Goal: Information Seeking & Learning: Compare options

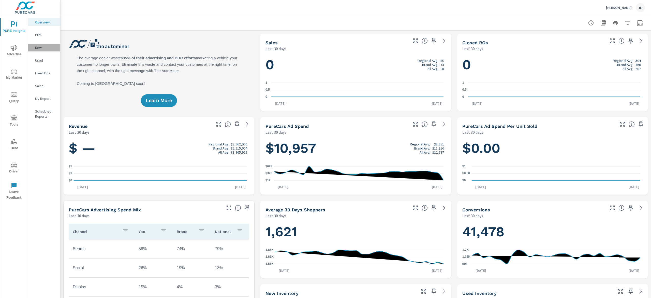
drag, startPoint x: 42, startPoint y: 47, endPoint x: 42, endPoint y: 49, distance: 2.6
click at [42, 49] on p "New" at bounding box center [45, 47] width 21 height 5
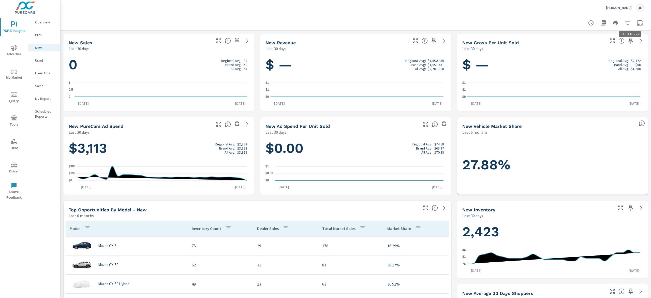
click at [635, 27] on button "button" at bounding box center [640, 23] width 10 height 10
click at [613, 44] on select "Custom [DATE] Last week Last 7 days Last 14 days Last 30 days Last 45 days Last…" at bounding box center [591, 44] width 51 height 10
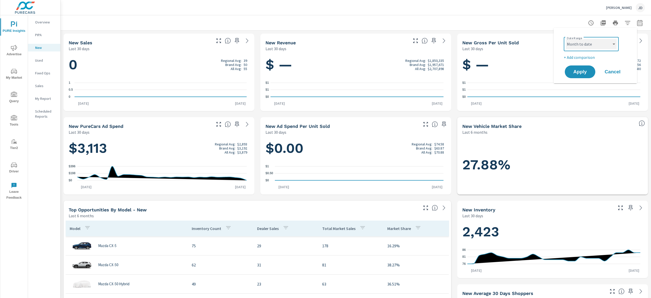
click at [566, 39] on select "Custom [DATE] Last week Last 7 days Last 14 days Last 30 days Last 45 days Last…" at bounding box center [591, 44] width 51 height 10
select select "Month to date"
click at [583, 72] on span "Apply" at bounding box center [580, 71] width 21 height 5
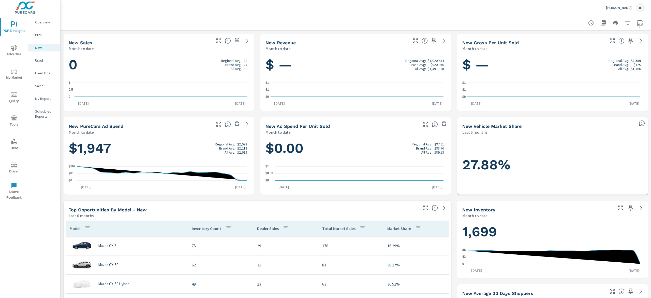
click at [19, 71] on span "My Market" at bounding box center [14, 74] width 24 height 12
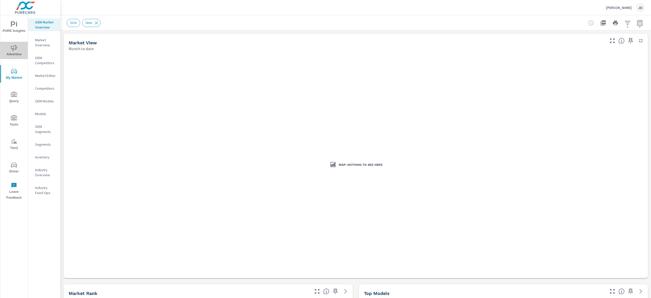
click at [16, 49] on icon "nav menu" at bounding box center [14, 48] width 6 height 6
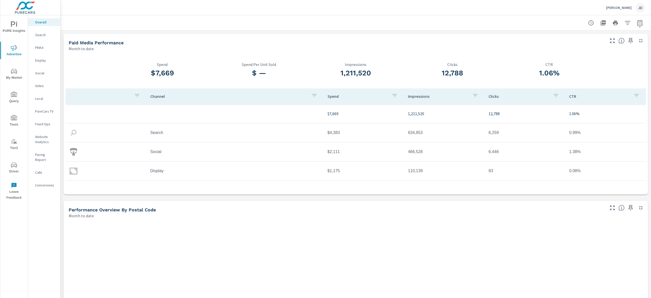
click at [13, 77] on span "My Market" at bounding box center [14, 74] width 24 height 12
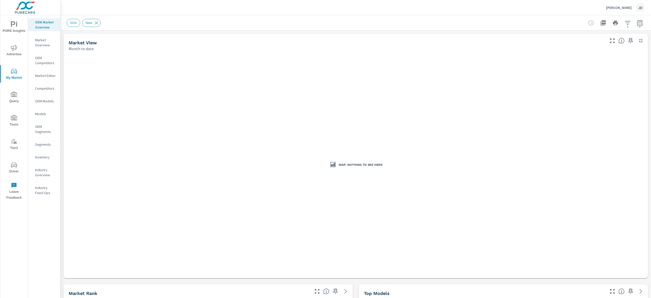
click at [12, 49] on icon "nav menu" at bounding box center [14, 48] width 6 height 6
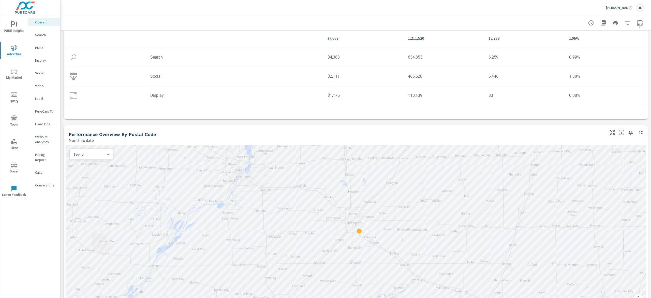
scroll to position [53, 0]
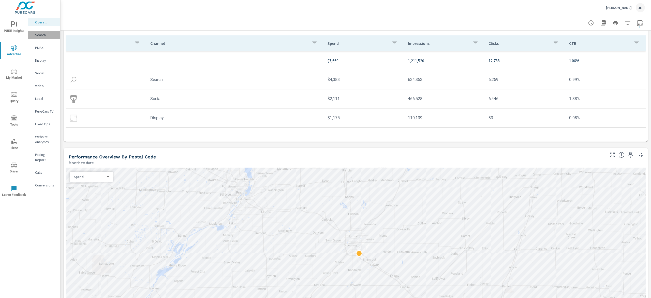
click at [43, 34] on p "Search" at bounding box center [45, 34] width 21 height 5
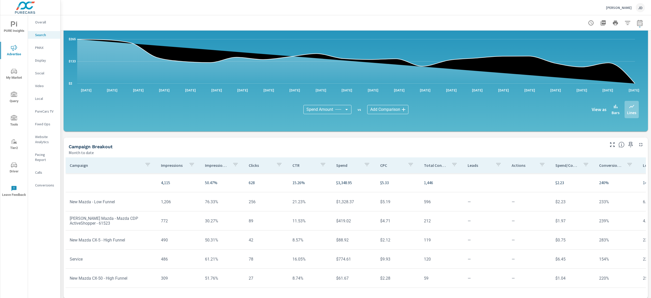
scroll to position [275, 0]
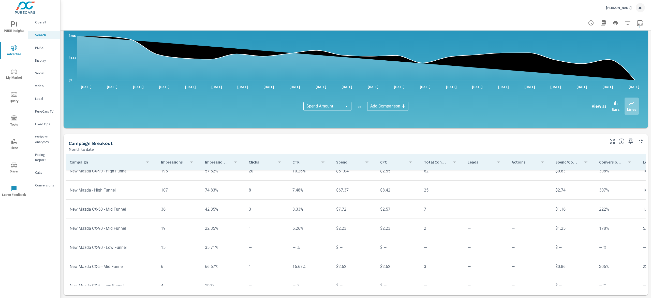
scroll to position [182, 0]
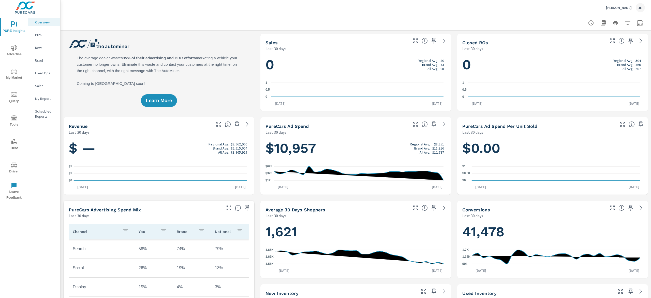
drag, startPoint x: 38, startPoint y: 49, endPoint x: 62, endPoint y: 38, distance: 26.5
click at [38, 48] on p "New" at bounding box center [45, 47] width 21 height 5
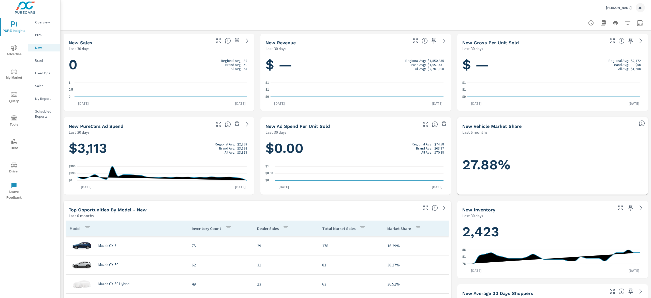
click at [636, 21] on button "button" at bounding box center [640, 23] width 10 height 10
click at [606, 45] on select "Custom [DATE] Last week Last 7 days Last 14 days Last 30 days Last 45 days Last…" at bounding box center [591, 44] width 51 height 10
click at [566, 39] on select "Custom [DATE] Last week Last 7 days Last 14 days Last 30 days Last 45 days Last…" at bounding box center [591, 44] width 51 height 10
select select "Month to date"
click at [585, 73] on span "Apply" at bounding box center [580, 71] width 21 height 5
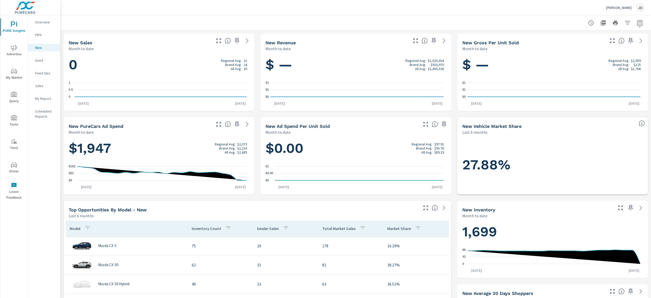
click at [20, 73] on span "My Market" at bounding box center [14, 74] width 24 height 12
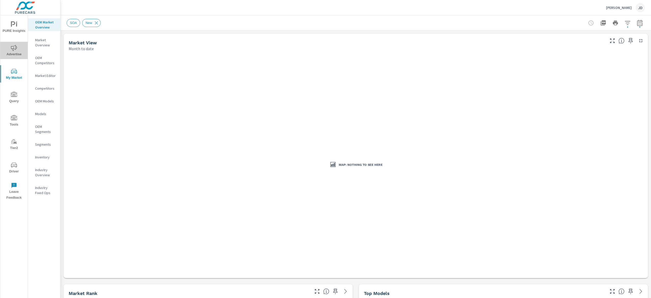
click at [14, 55] on span "Advertise" at bounding box center [14, 51] width 24 height 12
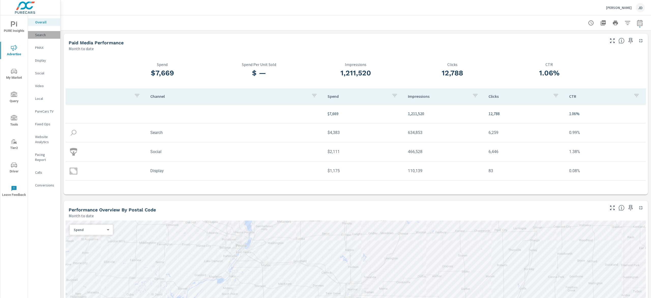
click at [43, 35] on p "Search" at bounding box center [45, 34] width 21 height 5
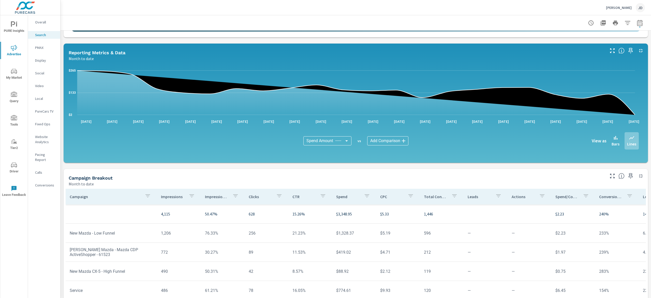
scroll to position [275, 0]
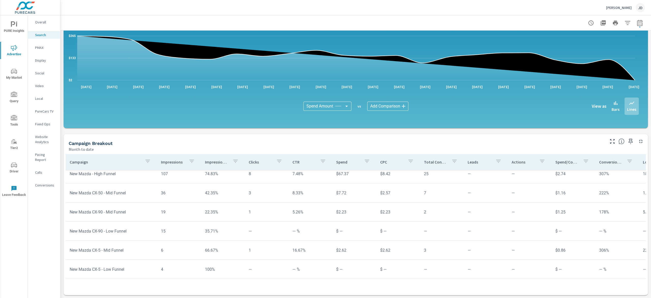
scroll to position [198, 0]
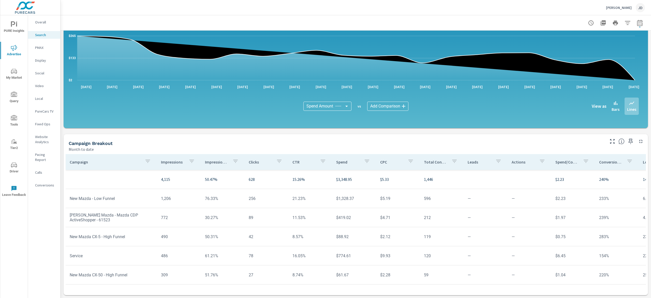
click at [12, 77] on span "My Market" at bounding box center [14, 74] width 24 height 12
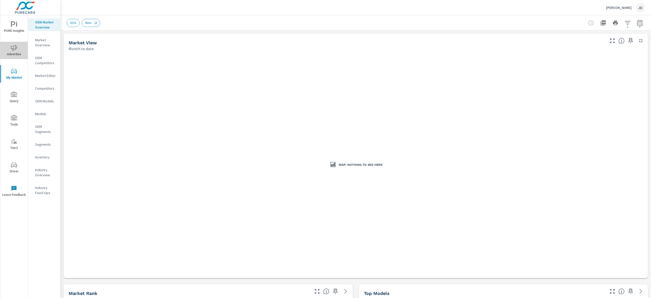
click at [20, 53] on span "Advertise" at bounding box center [14, 51] width 24 height 12
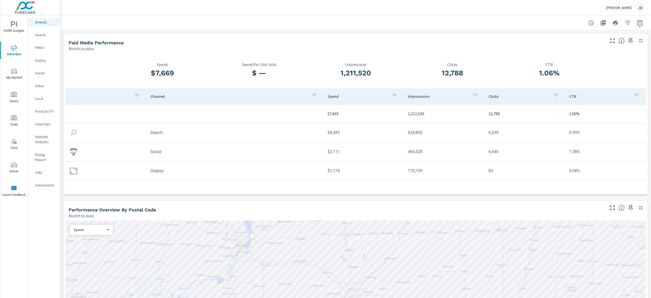
click at [45, 35] on p "Search" at bounding box center [45, 34] width 21 height 5
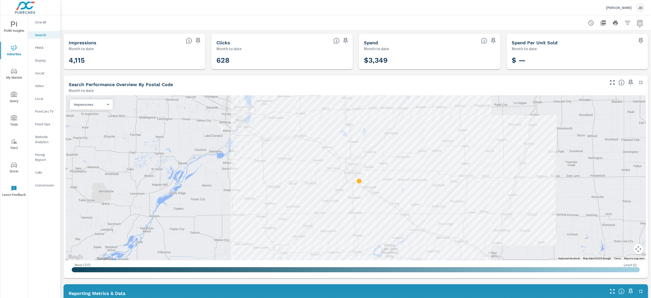
click at [637, 23] on icon "button" at bounding box center [640, 23] width 6 height 6
select select "Month to date"
click at [583, 56] on p "+ Add comparison" at bounding box center [596, 57] width 65 height 6
select select "Previous period"
click at [584, 86] on span "Apply" at bounding box center [580, 86] width 21 height 5
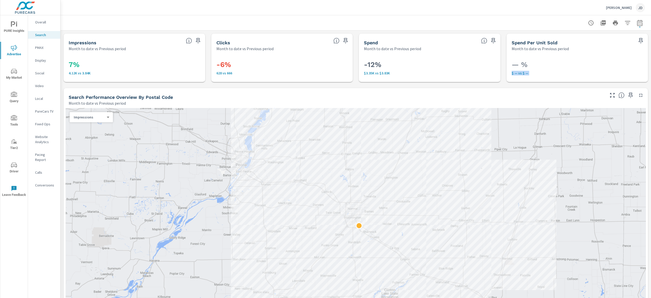
drag, startPoint x: 629, startPoint y: 52, endPoint x: 649, endPoint y: 156, distance: 105.9
click at [649, 156] on div "Search Performance Sam Leman Mazda Report date range: Sep 01, 2025 - Sep 22, 20…" at bounding box center [356, 156] width 591 height 282
click at [544, 19] on div at bounding box center [356, 22] width 579 height 15
drag, startPoint x: 647, startPoint y: 54, endPoint x: 648, endPoint y: 147, distance: 92.1
click at [651, 182] on div "Search Performance Sam Leman Mazda Report date range: Sep 01, 2025 - Sep 22, 20…" at bounding box center [356, 156] width 591 height 282
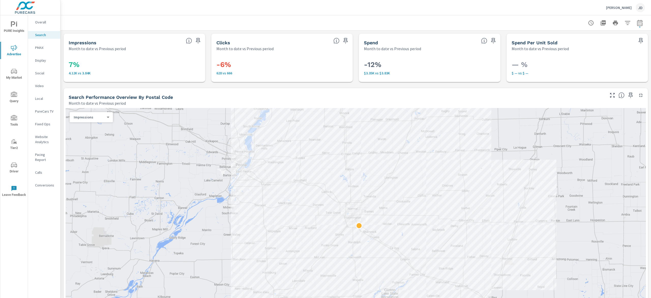
click at [515, 17] on div at bounding box center [356, 22] width 579 height 15
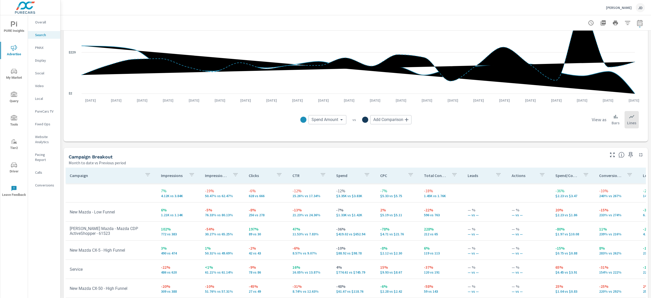
scroll to position [441, 0]
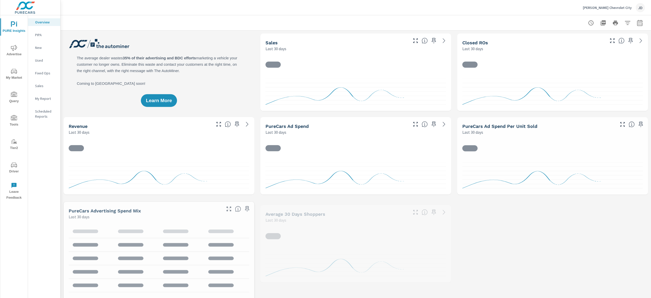
click at [43, 48] on p "New" at bounding box center [45, 47] width 21 height 5
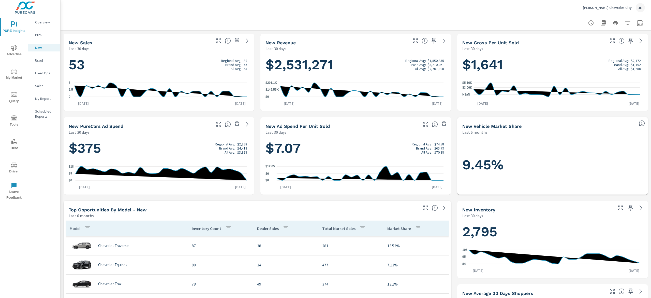
click at [14, 77] on span "My Market" at bounding box center [14, 74] width 24 height 12
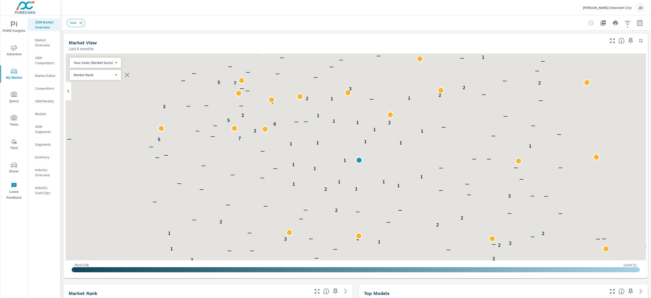
scroll to position [782, 0]
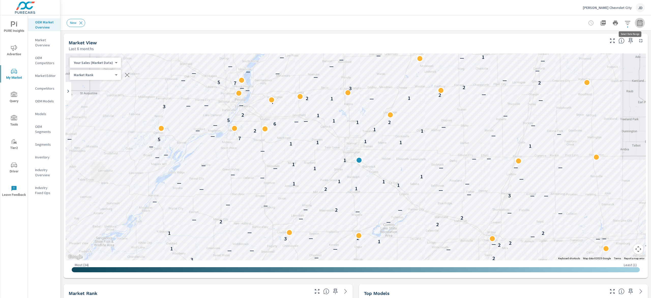
click at [636, 24] on button "button" at bounding box center [640, 23] width 10 height 10
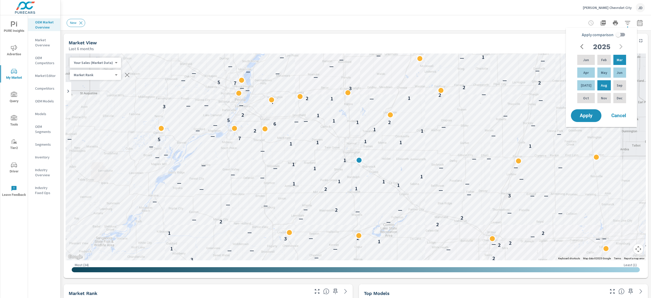
drag, startPoint x: 621, startPoint y: 38, endPoint x: 622, endPoint y: 53, distance: 14.8
click at [621, 38] on input "Apply comparison" at bounding box center [618, 35] width 29 height 10
checkbox input "true"
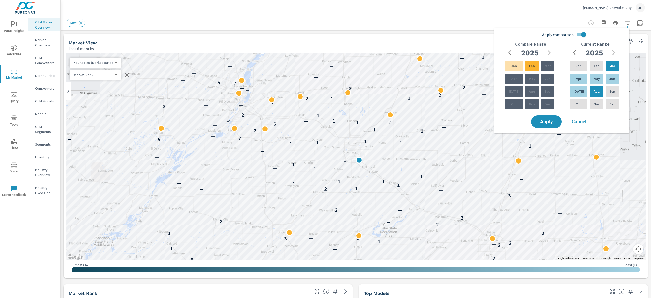
click at [555, 115] on div "Apply Cancel" at bounding box center [563, 121] width 65 height 15
click at [545, 123] on span "Apply" at bounding box center [546, 121] width 21 height 5
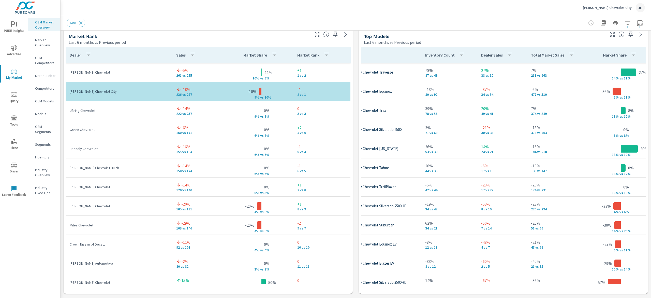
scroll to position [604, 0]
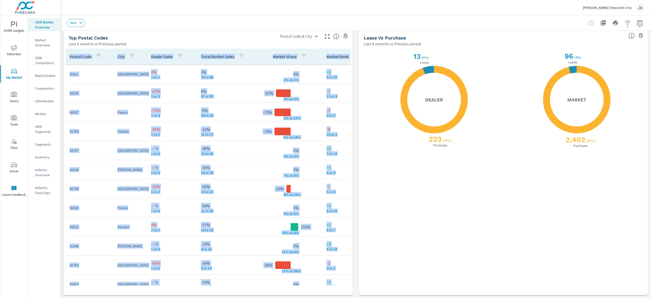
drag, startPoint x: 651, startPoint y: 143, endPoint x: 642, endPoint y: 243, distance: 100.4
click at [642, 243] on div "Market Overview Leman's Chevrolet City Report date range: Mar 01, 2025 - Aug 31…" at bounding box center [356, 156] width 591 height 282
click at [560, 266] on div "X X 2,402 ( 96% ) Purchases 96 ( 4% ) Leases Market" at bounding box center [575, 171] width 137 height 238
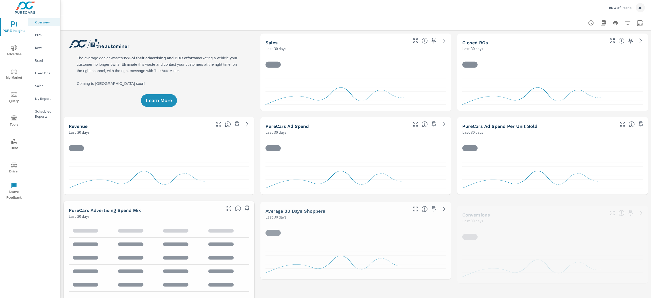
click at [38, 47] on p "New" at bounding box center [45, 47] width 21 height 5
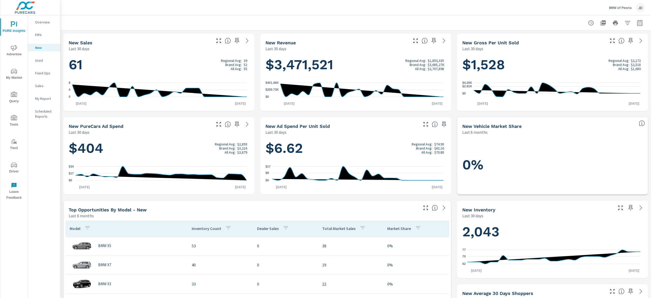
click at [19, 74] on span "My Market" at bounding box center [14, 74] width 24 height 12
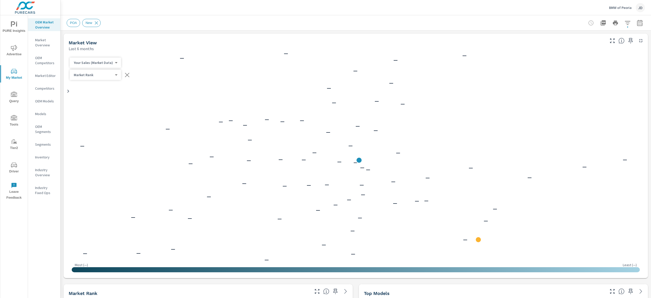
scroll to position [134, 0]
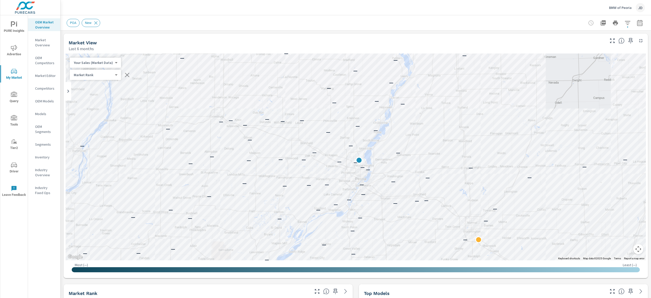
click at [102, 74] on body "PURE Insights Advertise My Market Query Tools Tier2 Driver Leave Feedback OEM M…" at bounding box center [325, 149] width 651 height 298
click at [250, 25] on div at bounding box center [325, 149] width 651 height 298
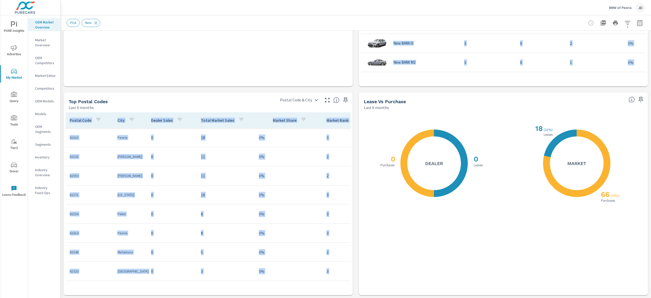
drag, startPoint x: 651, startPoint y: 73, endPoint x: 651, endPoint y: 242, distance: 168.7
click at [325, 149] on div "Market Overview BMW of Peoria Report date range: Mar 01, 2025 - Aug 31, 2025 Fi…" at bounding box center [356, 156] width 591 height 282
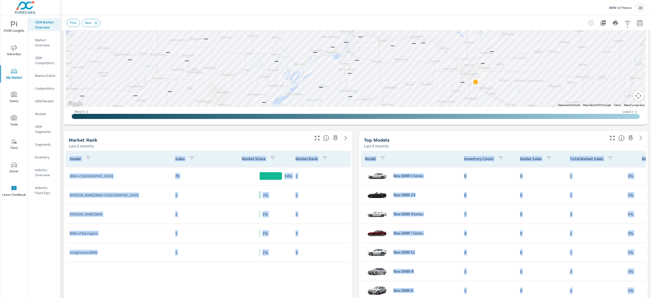
scroll to position [0, 0]
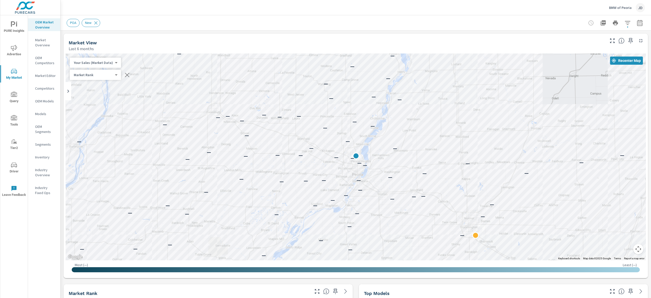
click at [325, 22] on icon "button" at bounding box center [639, 23] width 5 height 6
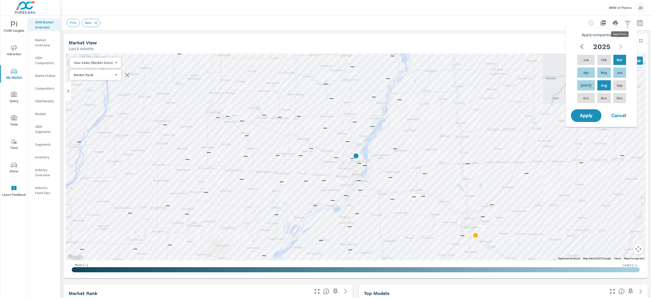
click at [325, 27] on button "button" at bounding box center [628, 23] width 10 height 10
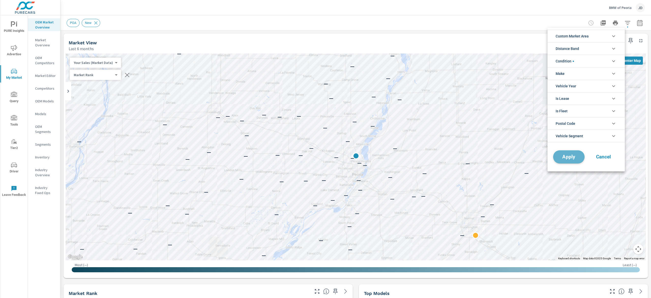
click at [325, 149] on span "Apply" at bounding box center [569, 156] width 21 height 5
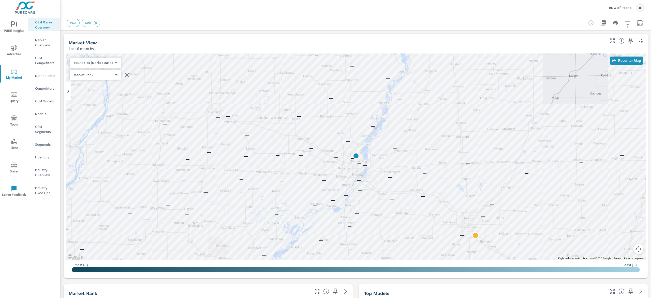
drag, startPoint x: 651, startPoint y: 83, endPoint x: 644, endPoint y: 27, distance: 56.5
click at [325, 35] on div "Market Overview BMW of Peoria Report date range: Mar 01, 2025 - Aug 31, 2025 Fi…" at bounding box center [356, 156] width 591 height 282
click at [325, 17] on div "POA New" at bounding box center [356, 22] width 579 height 15
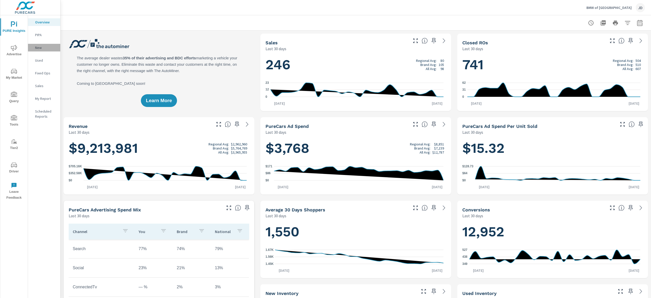
click at [34, 49] on div "New" at bounding box center [44, 48] width 32 height 8
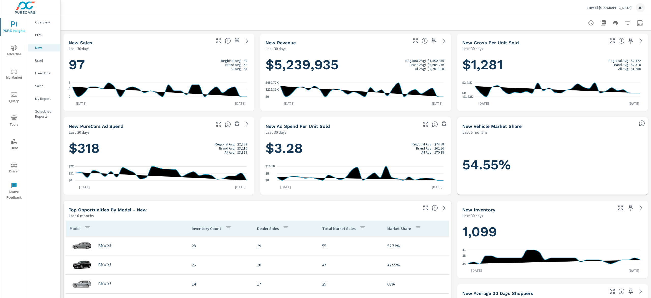
click at [635, 27] on button "button" at bounding box center [640, 23] width 10 height 10
click at [613, 46] on select "Custom Yesterday Last week Last 7 days Last 14 days Last 30 days Last 45 days L…" at bounding box center [591, 44] width 51 height 10
click at [566, 39] on select "Custom Yesterday Last week Last 7 days Last 14 days Last 30 days Last 45 days L…" at bounding box center [591, 44] width 51 height 10
select select "Month to date"
click at [583, 58] on p "+ Add comparison" at bounding box center [596, 57] width 65 height 6
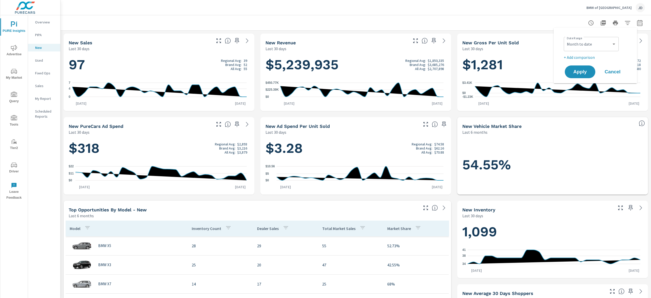
select select "Previous period"
click at [582, 84] on span "Apply" at bounding box center [580, 86] width 21 height 5
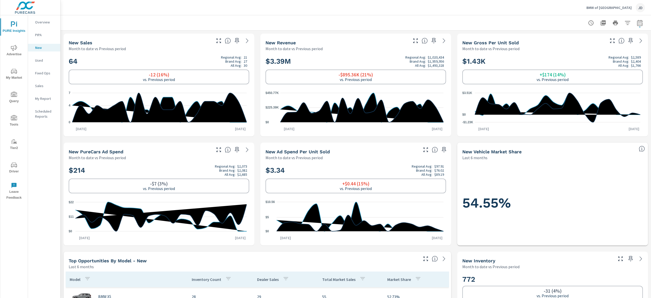
click at [637, 23] on icon "button" at bounding box center [640, 23] width 6 height 6
select select "Month to date"
select select "Previous period"
click at [520, 14] on div "BMW of Bloomington JD" at bounding box center [356, 7] width 579 height 15
click at [637, 21] on icon "button" at bounding box center [639, 23] width 5 height 6
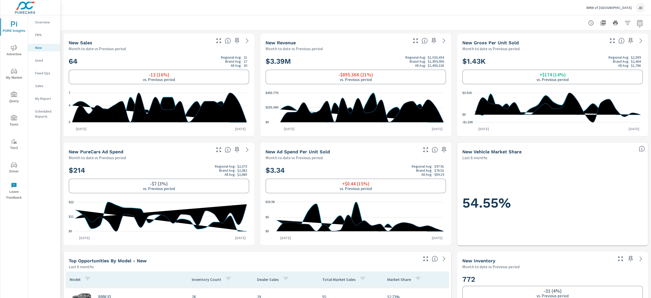
select select "Month to date"
select select "Previous period"
click at [607, 46] on select "Custom [DATE] Last week Last 7 days Last 14 days Last 30 days Last 45 days Last…" at bounding box center [591, 44] width 51 height 10
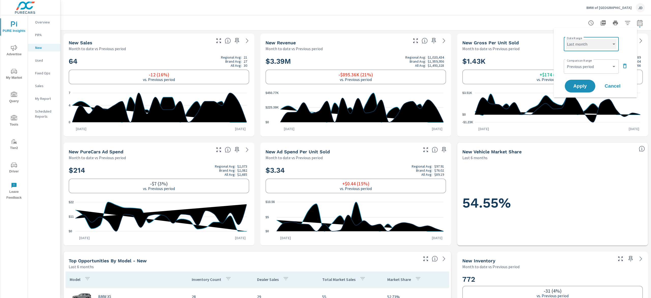
click at [566, 39] on select "Custom [DATE] Last week Last 7 days Last 14 days Last 30 days Last 45 days Last…" at bounding box center [591, 44] width 51 height 10
select select "Last month"
click at [582, 84] on span "Apply" at bounding box center [580, 86] width 21 height 5
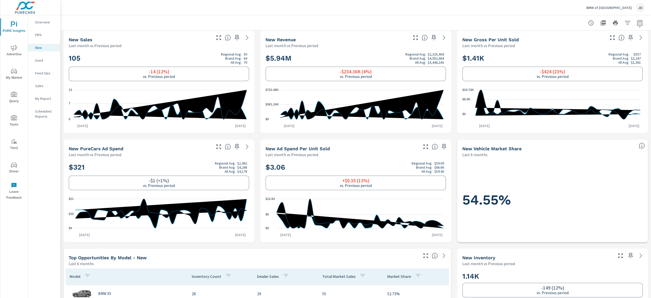
scroll to position [2, 0]
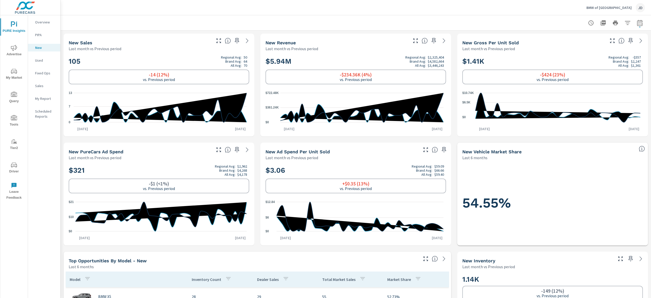
click at [11, 73] on icon "nav menu" at bounding box center [14, 71] width 6 height 6
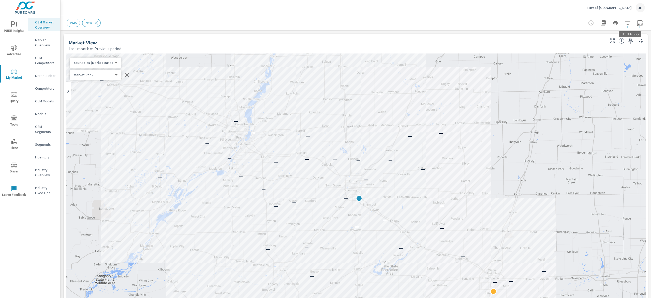
click at [635, 22] on button "button" at bounding box center [640, 23] width 10 height 10
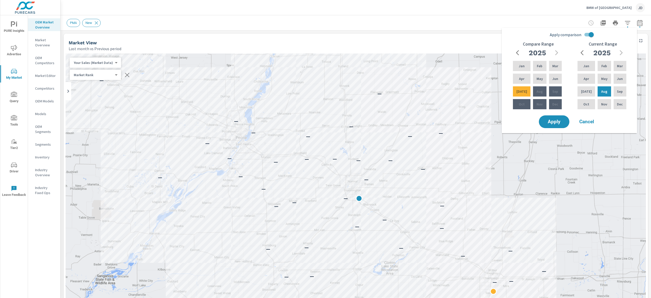
click at [527, 18] on div "PMA New" at bounding box center [356, 22] width 579 height 15
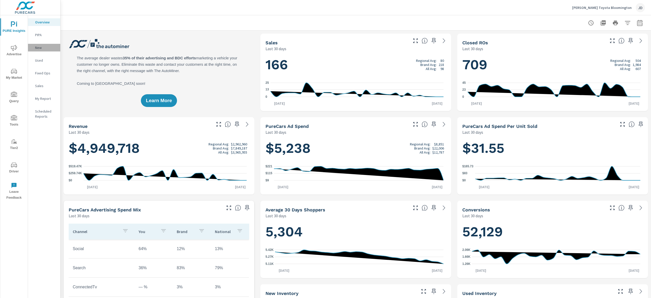
click at [50, 47] on p "New" at bounding box center [45, 47] width 21 height 5
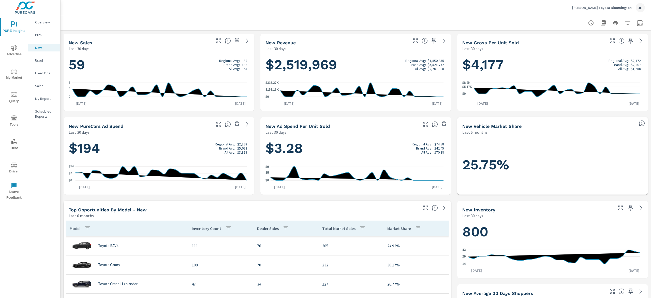
click at [628, 18] on div at bounding box center [615, 23] width 59 height 10
click at [637, 22] on icon "button" at bounding box center [640, 23] width 6 height 6
select select "Last 30 days"
click at [589, 59] on p "+ Add comparison" at bounding box center [596, 57] width 65 height 6
select select "Previous period"
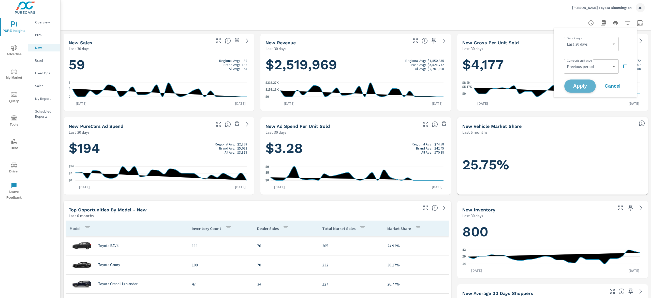
click at [586, 87] on span "Apply" at bounding box center [580, 86] width 21 height 5
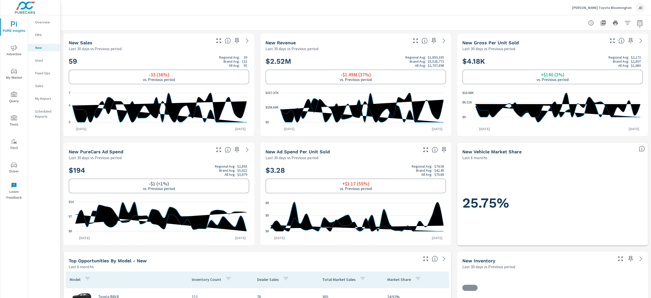
click at [14, 80] on span "My Market" at bounding box center [14, 74] width 24 height 12
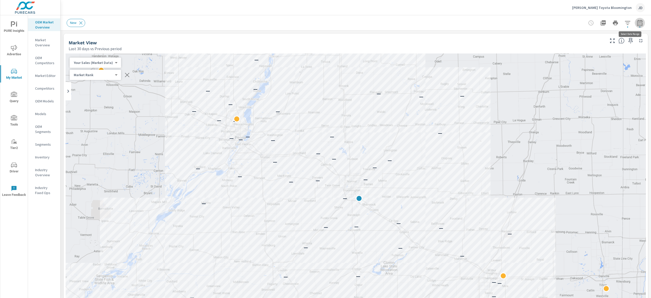
click at [635, 27] on button "button" at bounding box center [640, 23] width 10 height 10
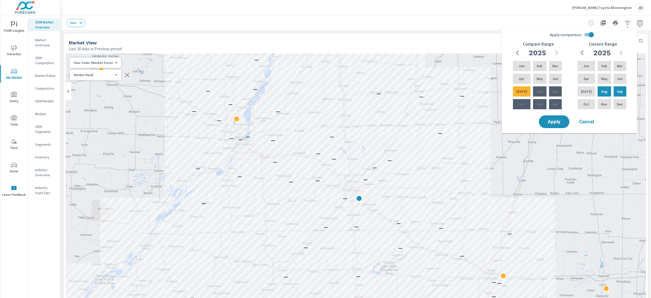
click at [353, 44] on div "Market View" at bounding box center [337, 43] width 536 height 6
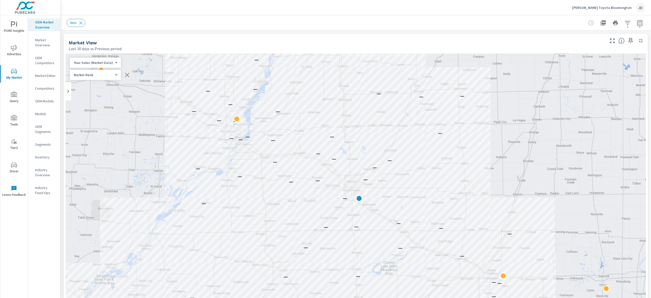
click at [16, 52] on span "Advertise" at bounding box center [14, 51] width 24 height 12
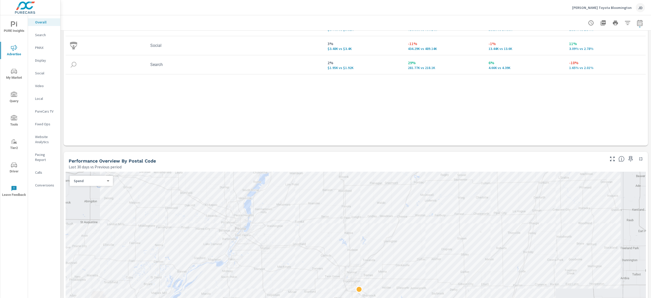
scroll to position [59, 0]
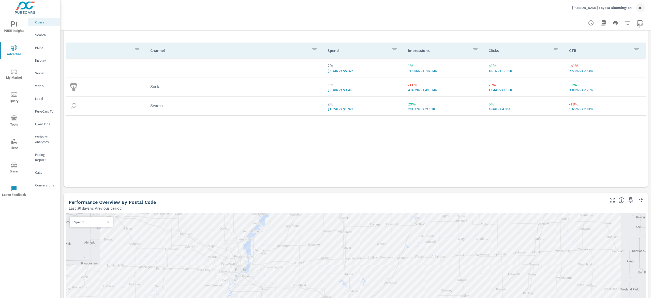
click at [49, 34] on p "Search" at bounding box center [45, 34] width 21 height 5
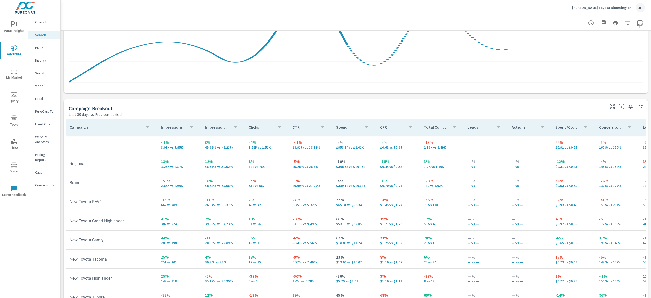
scroll to position [441, 0]
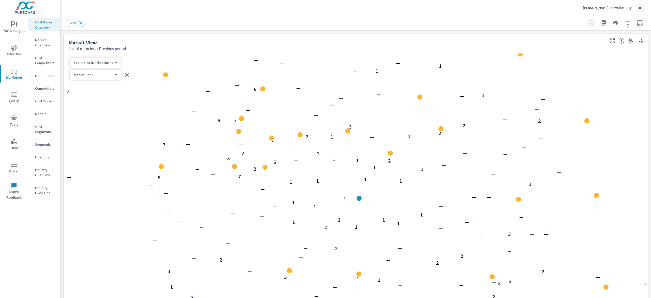
scroll to position [782, 0]
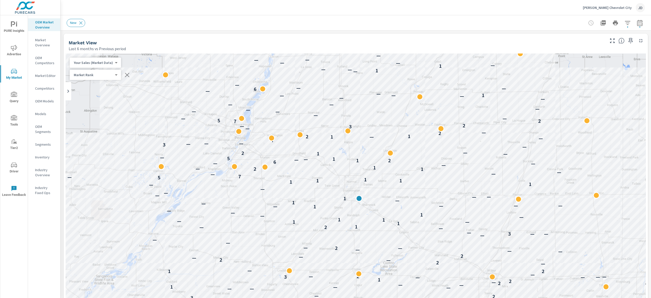
click at [13, 53] on span "Advertise" at bounding box center [14, 51] width 24 height 12
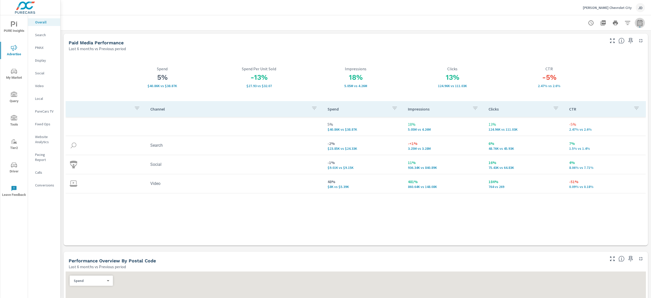
click at [637, 23] on icon "button" at bounding box center [640, 23] width 6 height 6
select select "Last 6 months"
select select "Previous period"
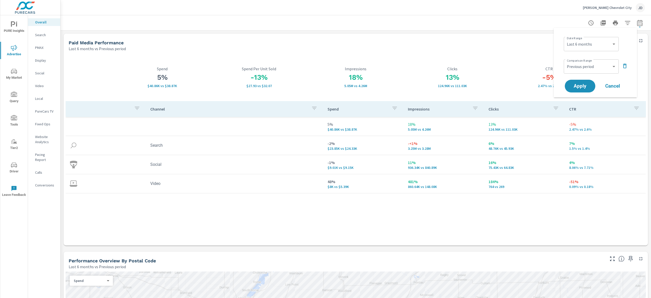
click at [533, 10] on div "[PERSON_NAME] Chevrolet City JD" at bounding box center [356, 7] width 579 height 15
click at [42, 37] on p "Search" at bounding box center [45, 34] width 21 height 5
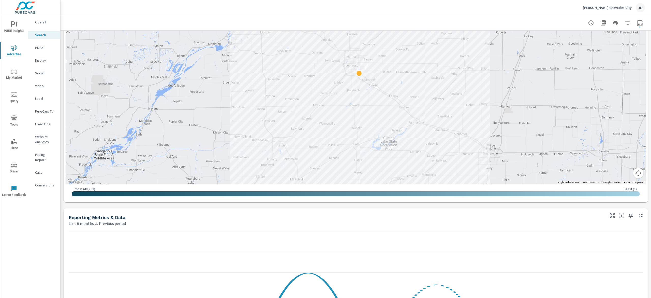
scroll to position [153, 0]
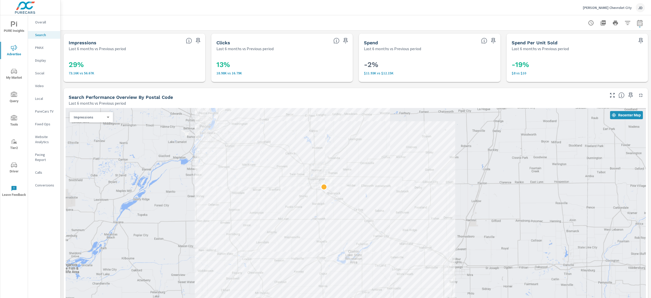
drag, startPoint x: 350, startPoint y: 135, endPoint x: 400, endPoint y: 204, distance: 84.9
click at [400, 204] on div at bounding box center [356, 222] width 581 height 229
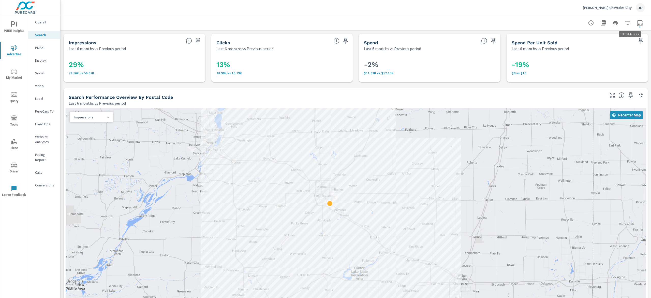
click at [637, 20] on icon "button" at bounding box center [640, 23] width 6 height 6
select select "Last 6 months"
select select "Previous period"
click at [510, 15] on div at bounding box center [356, 22] width 579 height 15
click at [625, 21] on div at bounding box center [615, 23] width 59 height 10
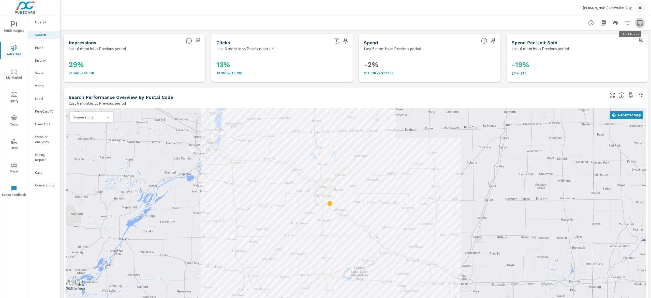
click at [637, 21] on icon "button" at bounding box center [639, 23] width 5 height 6
select select "Last 6 months"
select select "Previous period"
drag, startPoint x: 583, startPoint y: 48, endPoint x: 586, endPoint y: 48, distance: 3.6
click at [583, 48] on select "Custom Yesterday Last week Last 7 days Last 14 days Last 30 days Last 45 days L…" at bounding box center [591, 44] width 51 height 10
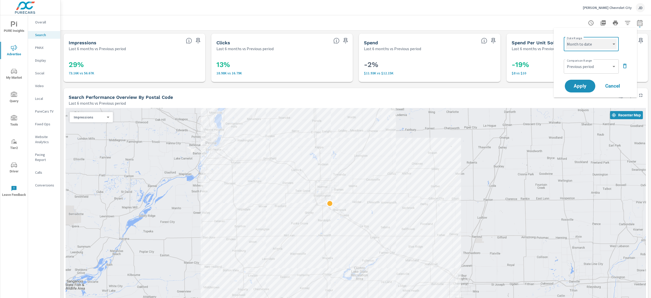
click at [566, 39] on select "Custom Yesterday Last week Last 7 days Last 14 days Last 30 days Last 45 days L…" at bounding box center [591, 44] width 51 height 10
select select "Month to date"
click at [585, 81] on button "Apply" at bounding box center [581, 85] width 32 height 13
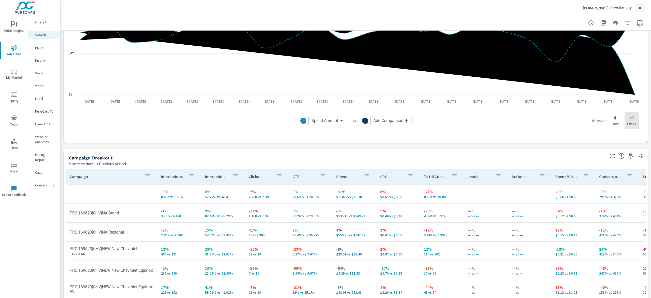
scroll to position [441, 0]
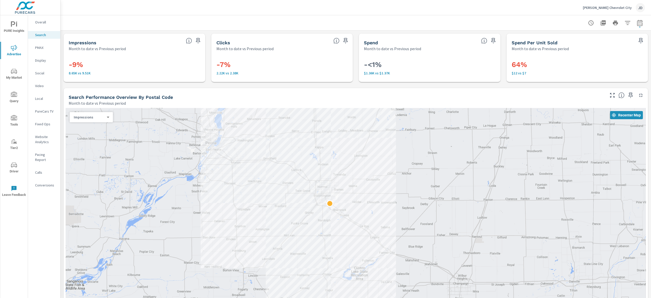
click at [13, 71] on icon "nav menu" at bounding box center [14, 71] width 6 height 6
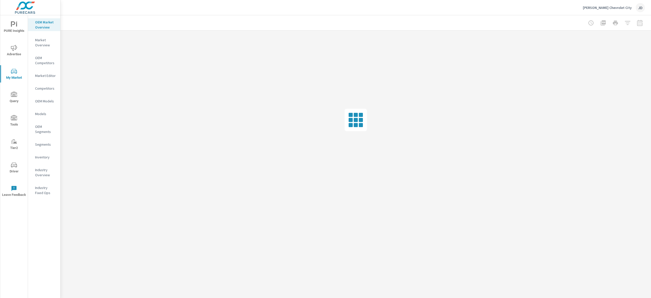
click at [49, 154] on p "Inventory" at bounding box center [45, 156] width 21 height 5
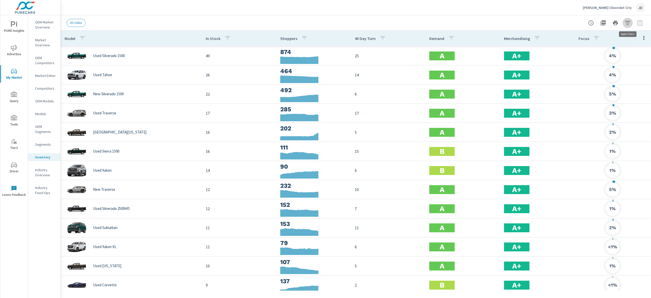
click at [630, 23] on icon "button" at bounding box center [628, 23] width 6 height 6
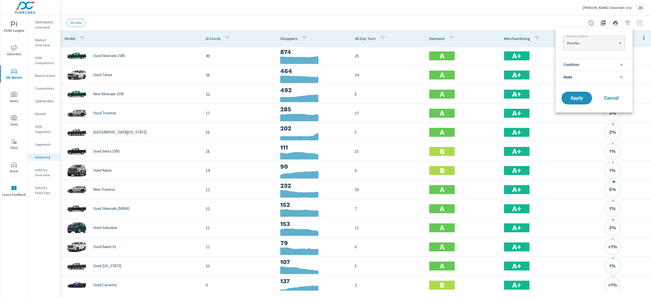
click at [577, 65] on span "Condition" at bounding box center [572, 65] width 16 height 12
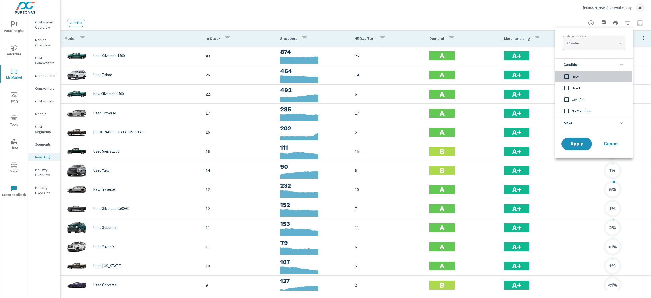
click at [573, 78] on span "New" at bounding box center [600, 77] width 56 height 6
click at [582, 143] on span "Apply" at bounding box center [577, 143] width 21 height 5
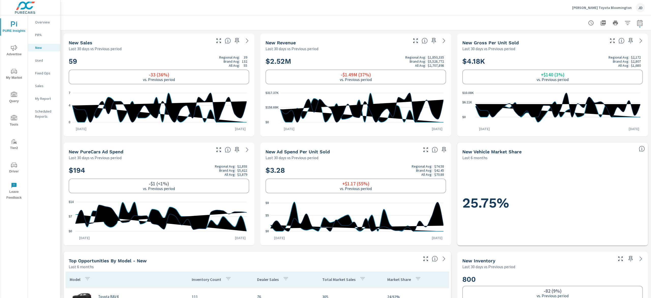
click at [14, 73] on icon "nav menu" at bounding box center [14, 71] width 6 height 5
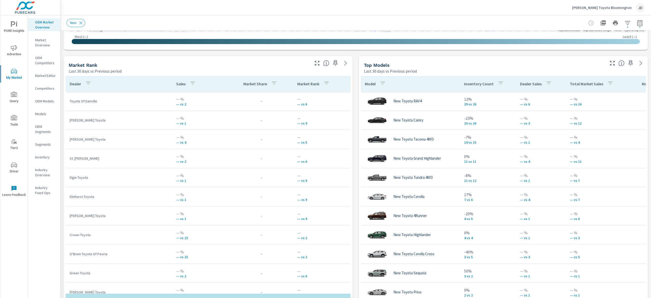
scroll to position [308, 0]
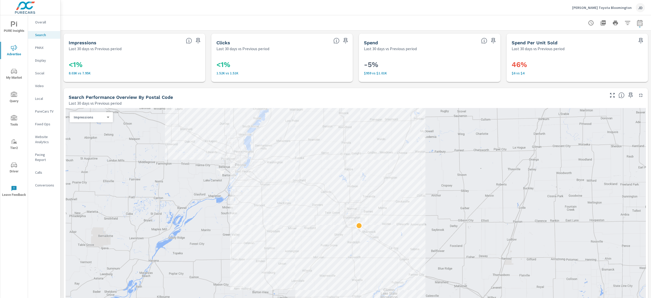
scroll to position [441, 0]
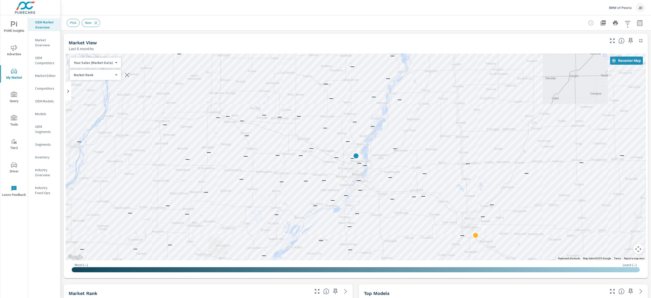
scroll to position [134, 0]
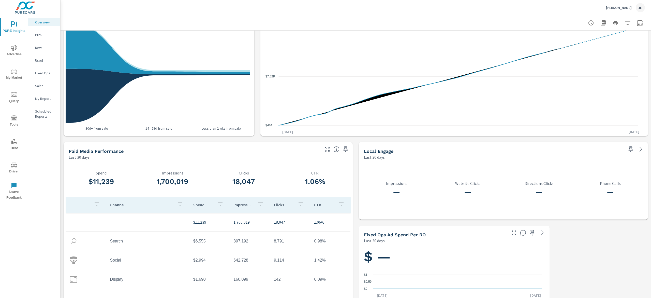
scroll to position [560, 0]
click at [13, 57] on span "Advertise" at bounding box center [14, 51] width 24 height 12
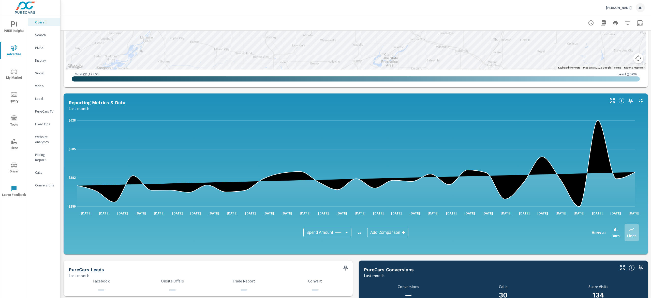
scroll to position [442, 0]
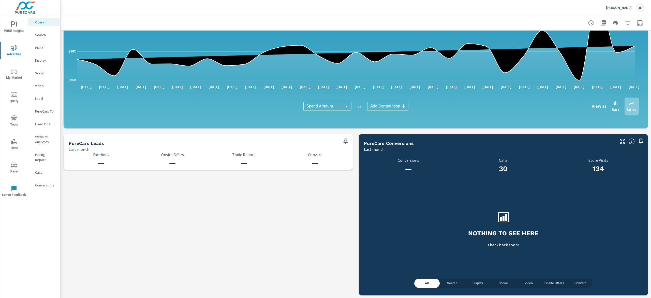
click at [45, 36] on p "Search" at bounding box center [45, 34] width 21 height 5
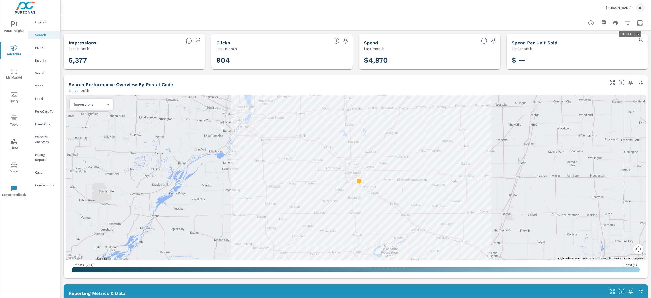
click at [637, 22] on icon "button" at bounding box center [639, 23] width 5 height 6
select select "Last month"
click at [588, 56] on p "+ Add comparison" at bounding box center [596, 57] width 65 height 6
select select "Previous period"
click at [578, 92] on button "Apply" at bounding box center [581, 85] width 32 height 13
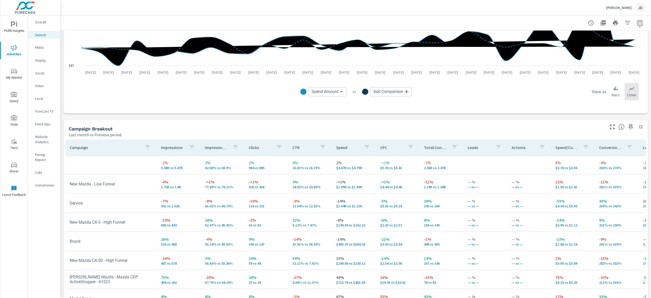
scroll to position [441, 0]
